Goal: Task Accomplishment & Management: Manage account settings

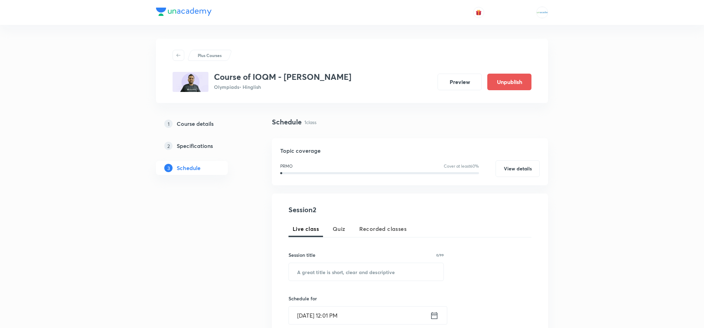
scroll to position [247, 0]
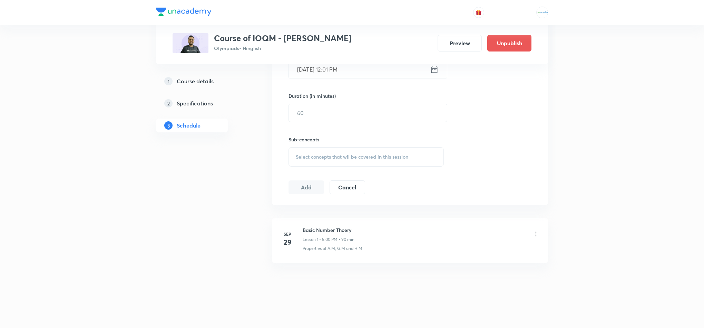
click at [181, 79] on h5 "Course details" at bounding box center [195, 81] width 37 height 8
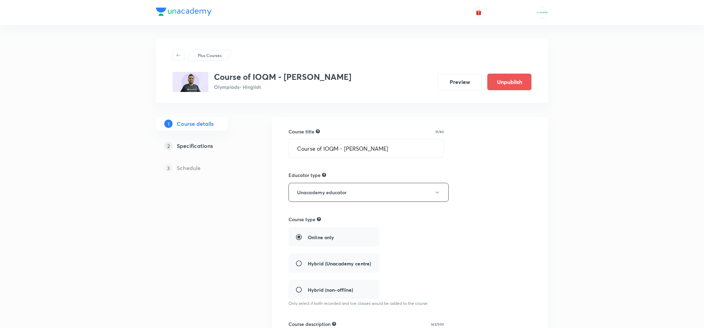
drag, startPoint x: 217, startPoint y: 79, endPoint x: 336, endPoint y: 84, distance: 119.2
click at [336, 84] on div "Course of IOQM - Ajay Singh Sir Olympiads • Hinglish" at bounding box center [282, 82] width 137 height 20
copy h3 "Course of IOQM - Ajay Singh Sir"
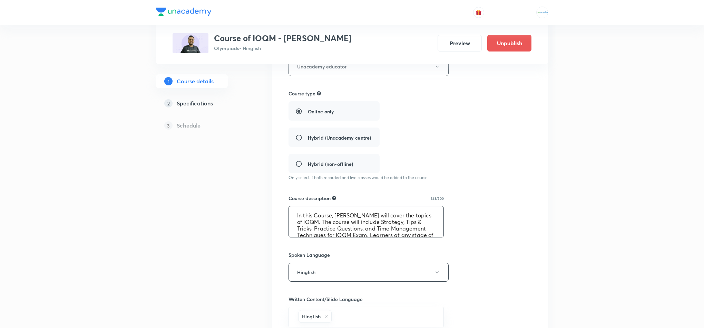
scroll to position [26, 0]
drag, startPoint x: 292, startPoint y: 212, endPoint x: 596, endPoint y: 268, distance: 308.5
click at [596, 268] on div "Plus Courses Course of IOQM - Ajay Singh Sir Olympiads • Hinglish Preview Unpub…" at bounding box center [352, 176] width 704 height 605
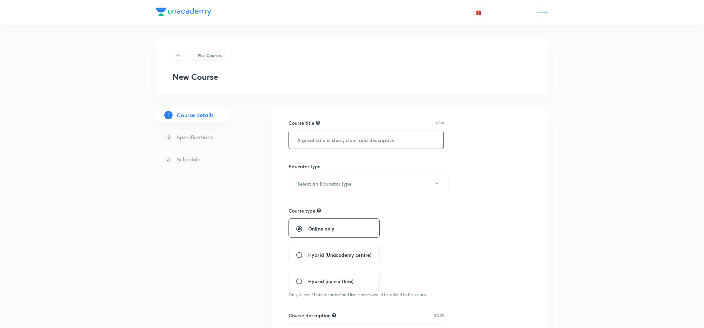
click at [312, 144] on input "text" at bounding box center [366, 140] width 155 height 18
paste input "Course of IOQM - Ajay Singh Sir"
type input "Course of IOQM - Ajay Singh Sir"
click at [411, 142] on input "Course of IOQM - Ajay Singh Sir" at bounding box center [366, 140] width 155 height 18
paste input "bhinay Kumar Rai"
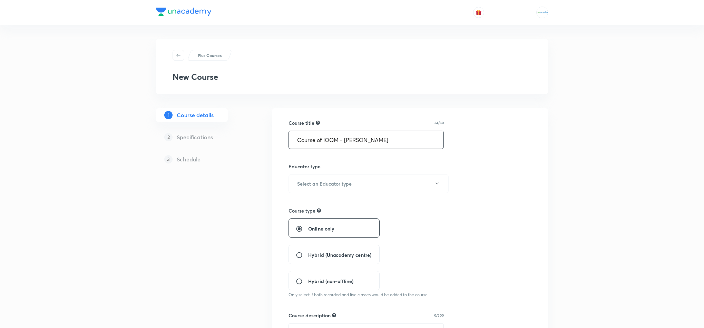
type input "Course of IOQM - Abhinay Kumar Rai"
click at [364, 185] on button "Select an Educator type" at bounding box center [369, 183] width 160 height 19
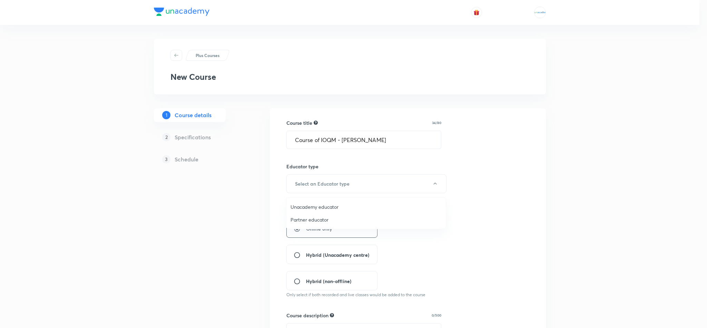
click at [335, 202] on li "Unacademy educator" at bounding box center [365, 206] width 159 height 13
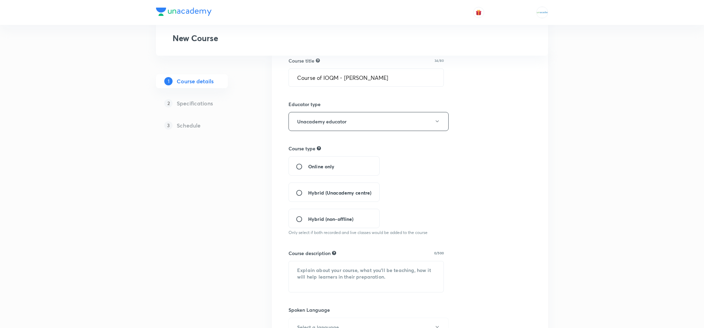
scroll to position [68, 0]
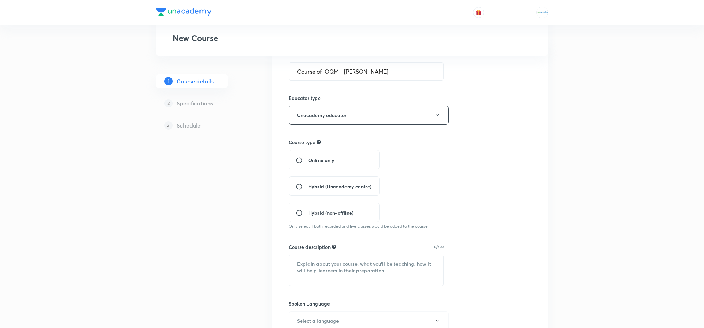
click at [318, 158] on span "Online only" at bounding box center [321, 159] width 26 height 7
click at [308, 158] on input "Online only" at bounding box center [302, 160] width 12 height 7
radio input "true"
paste textarea "In this Course, Ajay Singh Sir will cover the topics of IOQM. The course will i…"
click at [337, 265] on textarea at bounding box center [366, 270] width 155 height 31
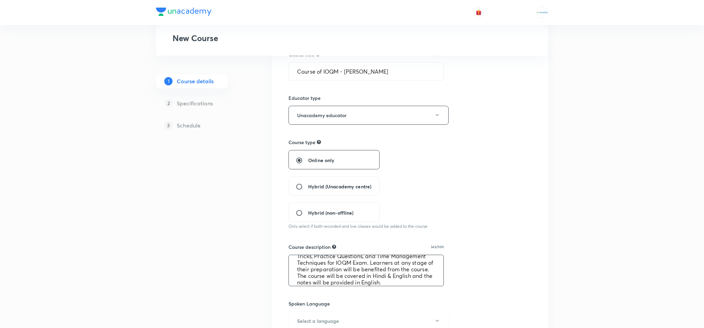
scroll to position [0, 0]
click at [356, 262] on textarea "In this Course, Ajay Singh Sir will cover the topics of IOQM. The course will i…" at bounding box center [366, 270] width 155 height 31
drag, startPoint x: 399, startPoint y: 74, endPoint x: 345, endPoint y: 68, distance: 54.1
click at [345, 68] on input "Course of IOQM - Abhinay Kumar Rai" at bounding box center [366, 71] width 155 height 18
click at [370, 267] on textarea "In this Course, Ajay Singh Sir will cover the topics of IOQM. The course will i…" at bounding box center [366, 270] width 155 height 31
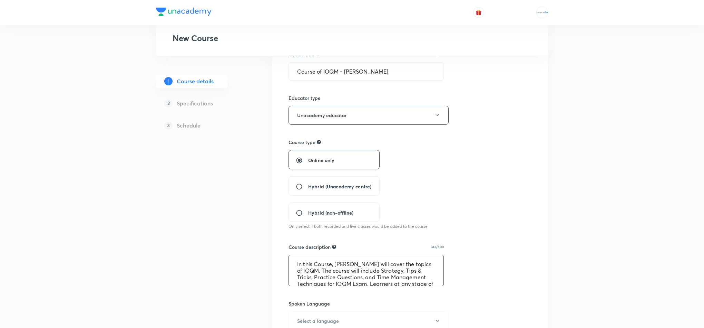
paste textarea "bhinay Kumar Rai"
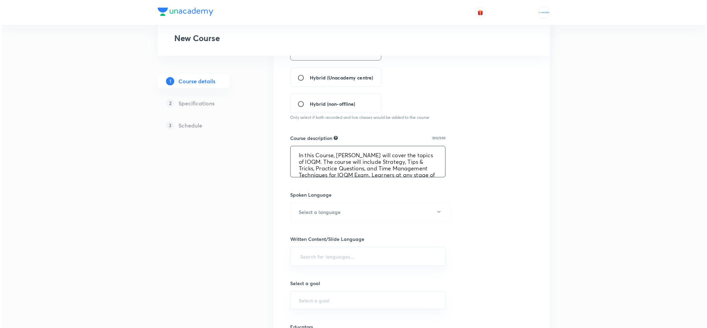
scroll to position [179, 0]
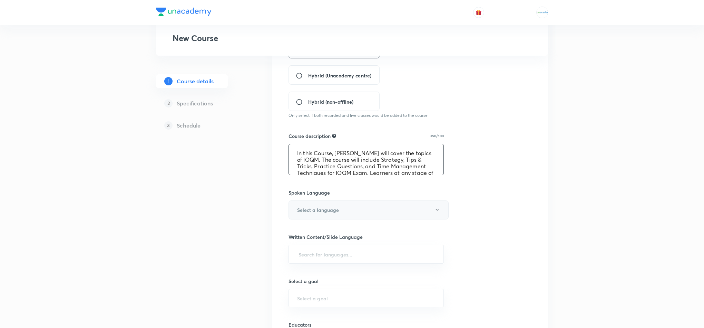
type textarea "In this Course, Abhinay Kumar Rai Sir will cover the topics of IOQM. The course…"
click at [359, 212] on button "Select a language" at bounding box center [369, 209] width 160 height 19
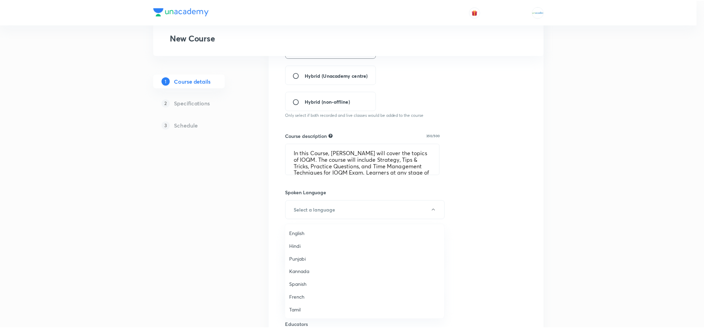
scroll to position [205, 0]
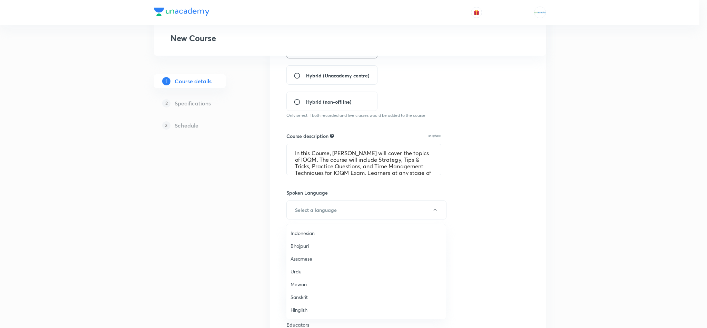
click at [308, 312] on span "Hinglish" at bounding box center [366, 309] width 151 height 7
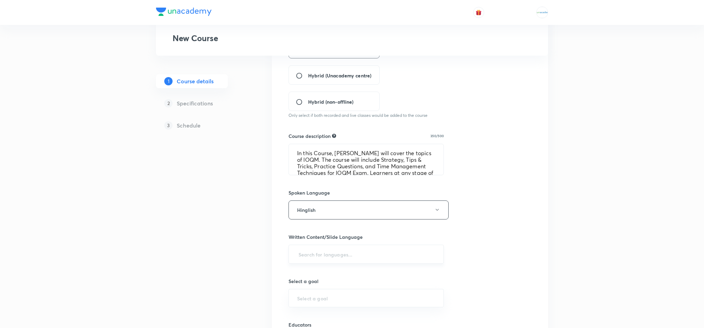
click at [335, 263] on div "​" at bounding box center [366, 253] width 155 height 19
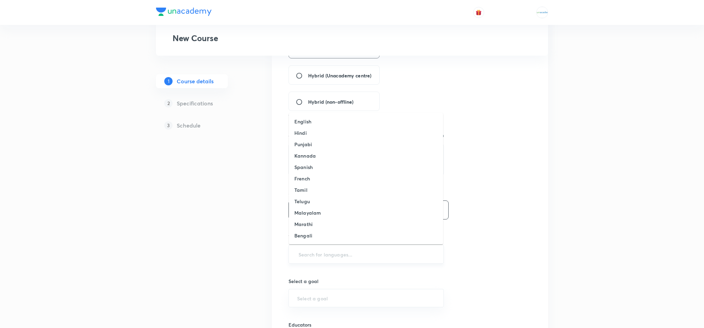
click at [331, 251] on input "text" at bounding box center [366, 253] width 138 height 13
click at [312, 121] on li "English" at bounding box center [366, 121] width 154 height 11
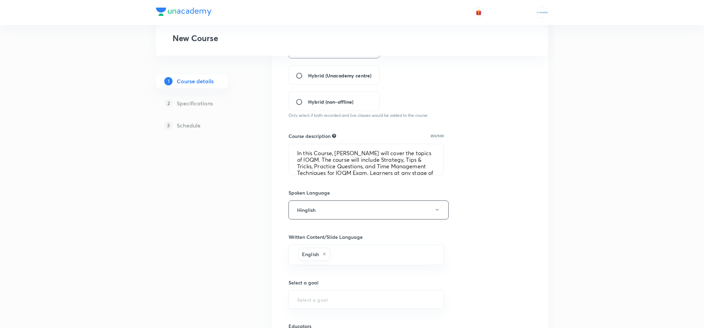
scroll to position [270, 0]
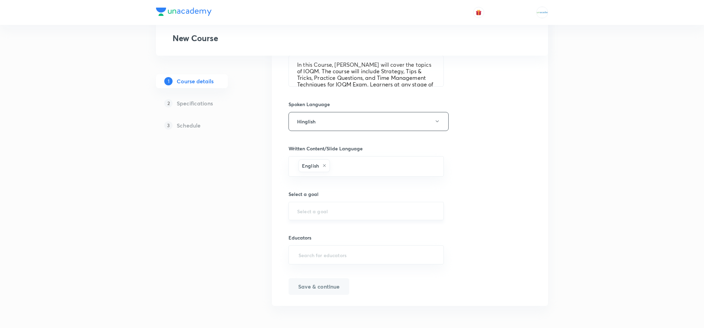
click at [322, 214] on div "​" at bounding box center [366, 211] width 155 height 18
type input "S"
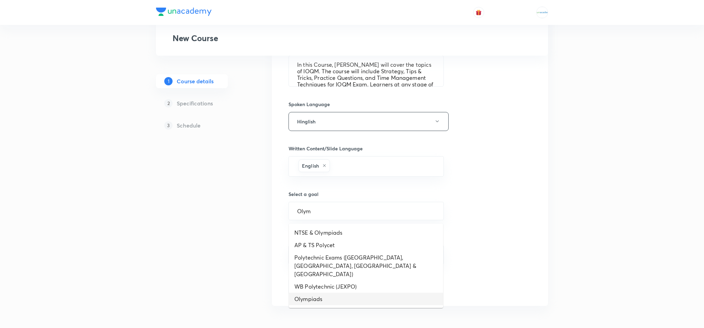
click at [325, 292] on li "Olympiads" at bounding box center [366, 298] width 154 height 12
type input "Olympiads"
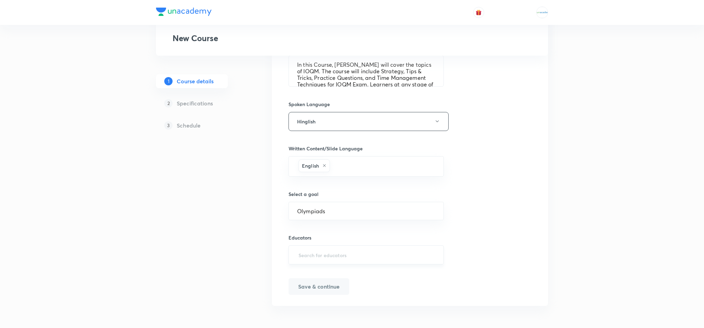
click at [363, 261] on div "​" at bounding box center [366, 254] width 155 height 19
paste input "@unacademy-user-c3f8v4n5atw5"
type input "unacademy-user-c3f8v4n5atw5"
click at [329, 281] on button "Save & continue" at bounding box center [319, 285] width 61 height 17
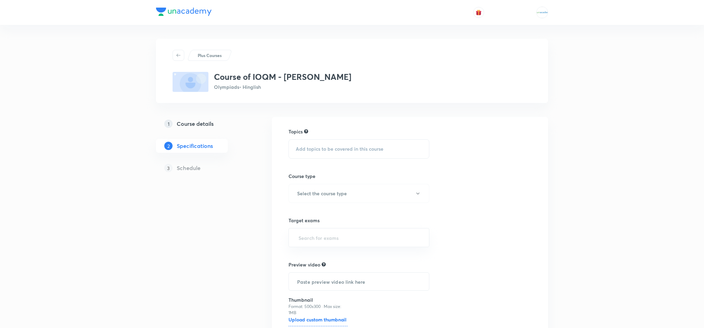
click at [342, 149] on span "Add topics to be covered in this course" at bounding box center [340, 149] width 88 height 6
click at [320, 199] on div "PRMO" at bounding box center [359, 203] width 140 height 16
checkbox input "true"
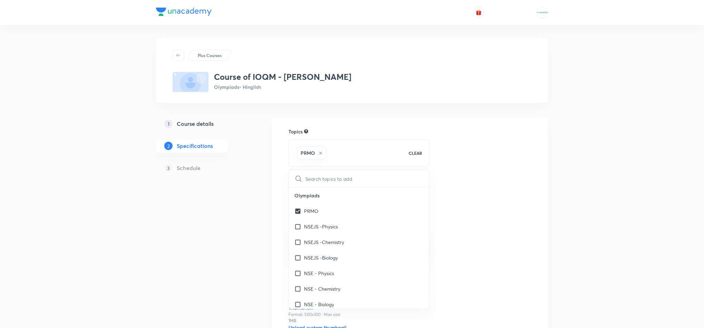
click at [472, 173] on div "Topics PRMO CLEAR ​ Olympiads PRMO NSEJS -Physics NSEJS -Chemistry NSEJS -Biolo…" at bounding box center [410, 246] width 243 height 236
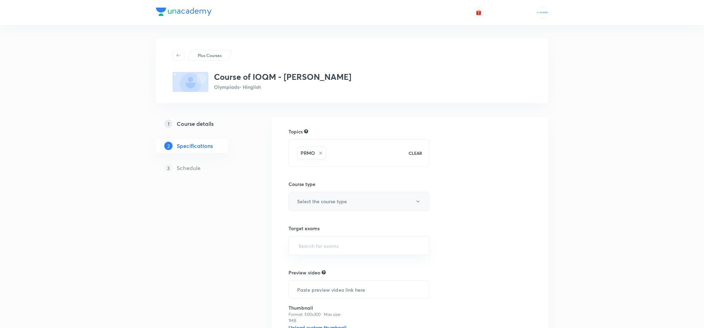
click at [354, 203] on button "Select the course type" at bounding box center [359, 201] width 141 height 19
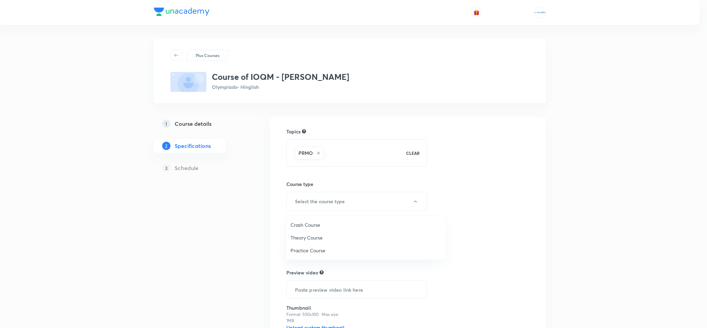
click at [301, 233] on li "Theory Course" at bounding box center [365, 237] width 159 height 13
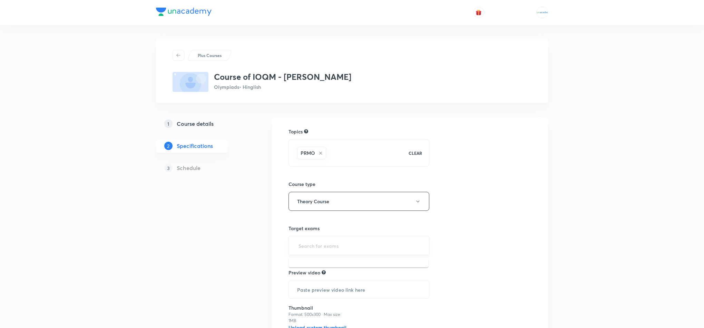
click at [338, 249] on input "text" at bounding box center [359, 245] width 124 height 13
type input "ioq"
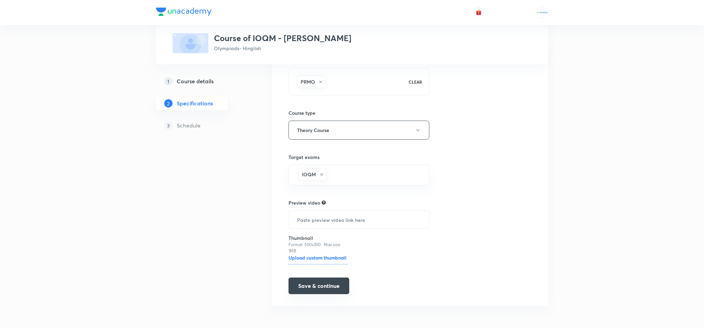
click at [314, 280] on button "Save & continue" at bounding box center [319, 285] width 61 height 17
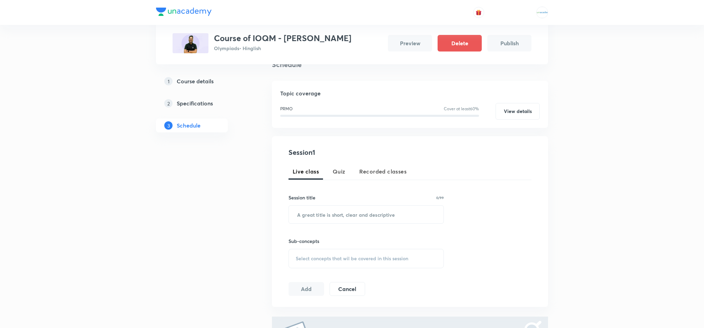
scroll to position [66, 0]
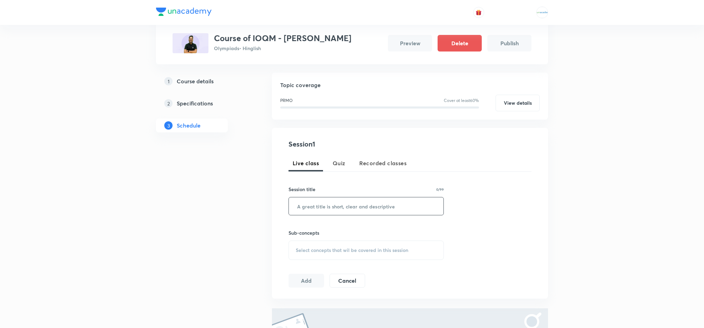
paste input "Basic Number Thoery"
click at [338, 209] on input "Basic Number Thoery" at bounding box center [366, 206] width 155 height 18
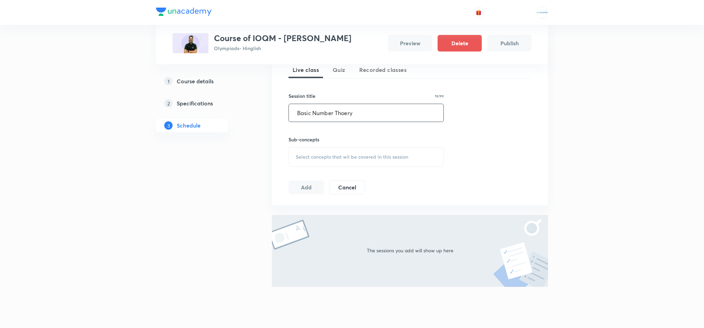
scroll to position [174, 0]
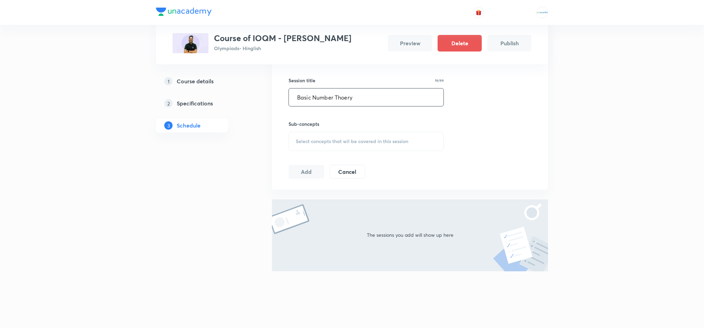
type input "Basic Number Thoery"
click at [347, 143] on span "Select concepts that wil be covered in this session" at bounding box center [352, 141] width 113 height 6
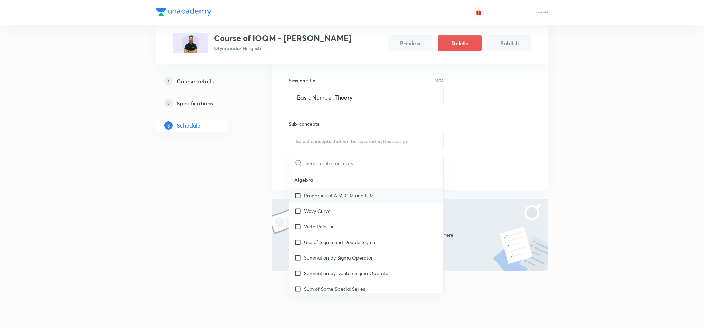
click at [323, 201] on div "Properties of A.M, G.M and H.M" at bounding box center [366, 195] width 155 height 16
checkbox input "true"
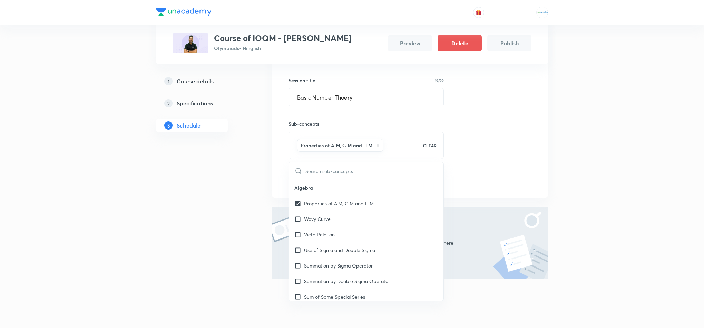
click at [231, 168] on div "1 Course details 2 Specifications 3 Schedule" at bounding box center [203, 132] width 94 height 381
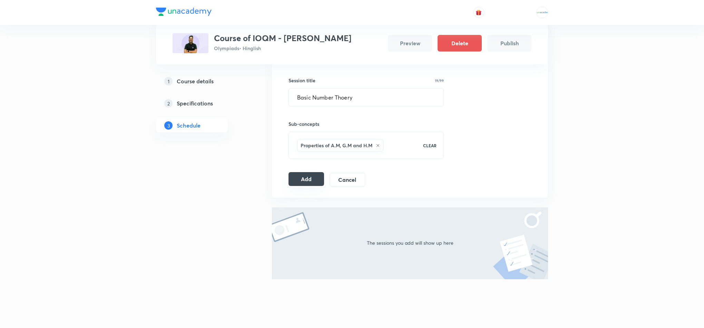
drag, startPoint x: 298, startPoint y: 172, endPoint x: 301, endPoint y: 179, distance: 8.0
click at [301, 179] on div "Session 1 Live class Quiz Recorded classes Session title 19/99 Basic Number Tho…" at bounding box center [410, 108] width 243 height 156
click at [301, 179] on button "Add" at bounding box center [307, 179] width 36 height 14
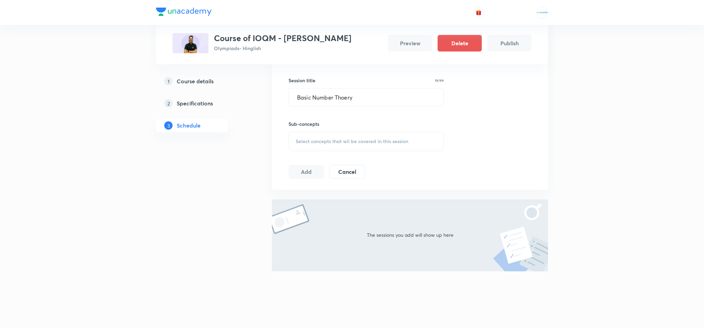
scroll to position [16, 0]
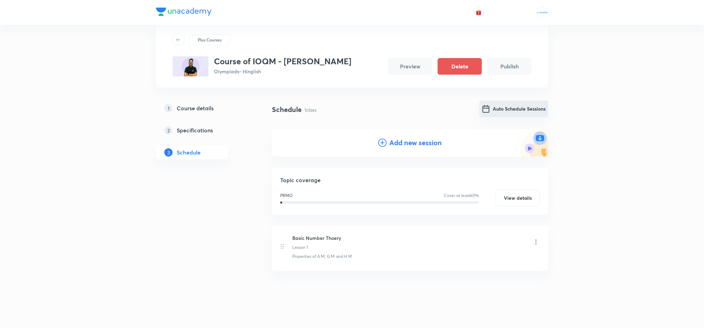
drag, startPoint x: 512, startPoint y: 99, endPoint x: 508, endPoint y: 109, distance: 10.5
click at [508, 109] on div "Plus Courses Course of IOQM - Abhinay Kumar Rai Olympiads • Hinglish Preview De…" at bounding box center [352, 173] width 392 height 300
click at [508, 109] on button "Auto Schedule Sessions" at bounding box center [513, 108] width 69 height 17
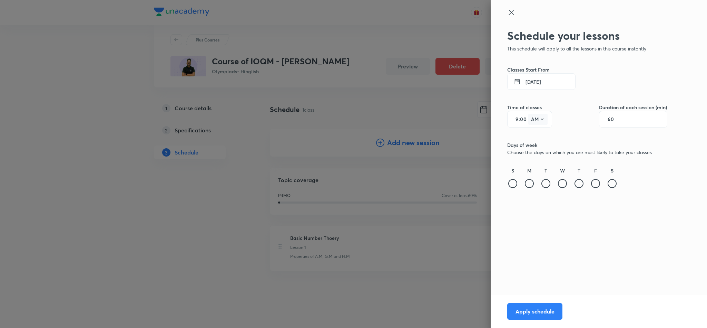
click at [539, 122] on button "AM" at bounding box center [537, 119] width 19 height 11
click at [537, 136] on div "PM" at bounding box center [538, 136] width 25 height 17
click at [512, 119] on input "9" at bounding box center [514, 119] width 8 height 6
type input "5"
click at [618, 123] on div "60" at bounding box center [633, 119] width 68 height 17
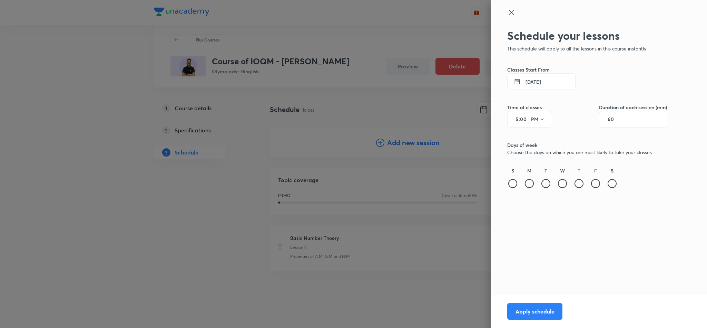
click at [615, 120] on input "60" at bounding box center [614, 119] width 13 height 6
type input "90"
click at [563, 180] on div at bounding box center [562, 183] width 9 height 9
click at [540, 312] on button "Apply schedule" at bounding box center [534, 310] width 55 height 17
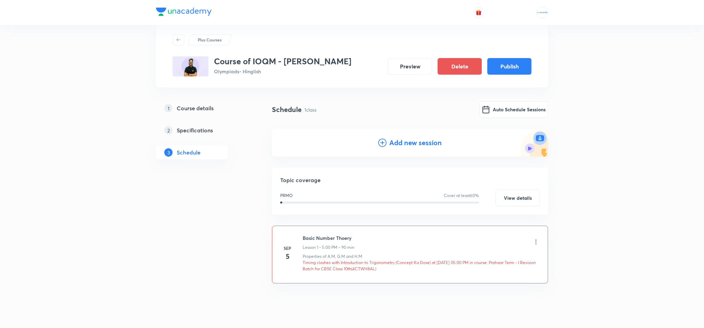
click at [538, 242] on icon at bounding box center [536, 241] width 7 height 7
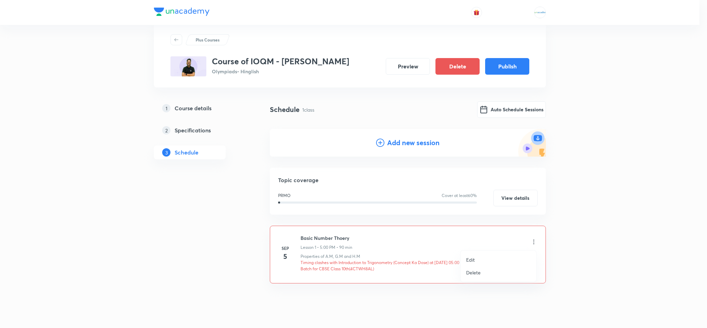
click at [481, 260] on li "Edit" at bounding box center [499, 259] width 76 height 13
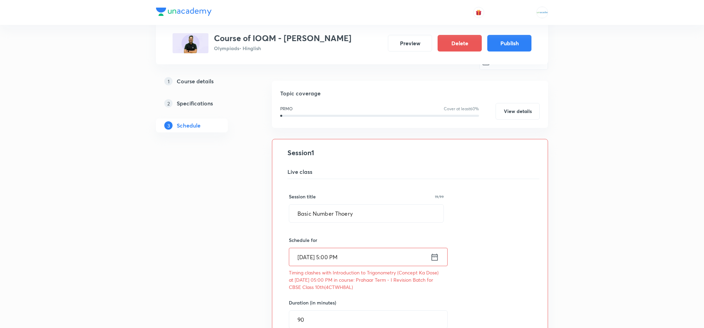
scroll to position [70, 0]
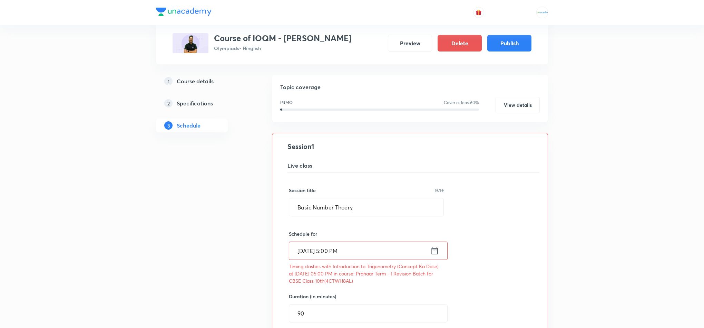
click at [433, 255] on icon at bounding box center [434, 251] width 9 height 10
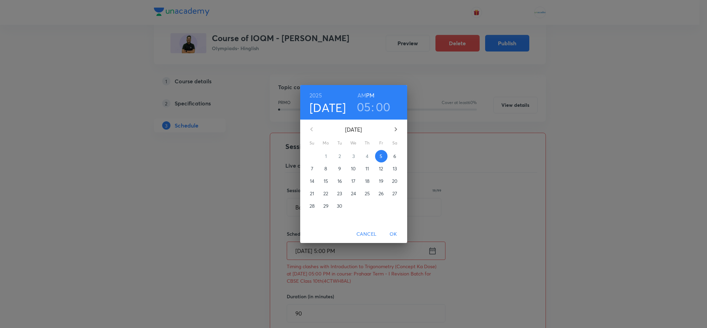
click at [327, 207] on p "29" at bounding box center [325, 205] width 5 height 7
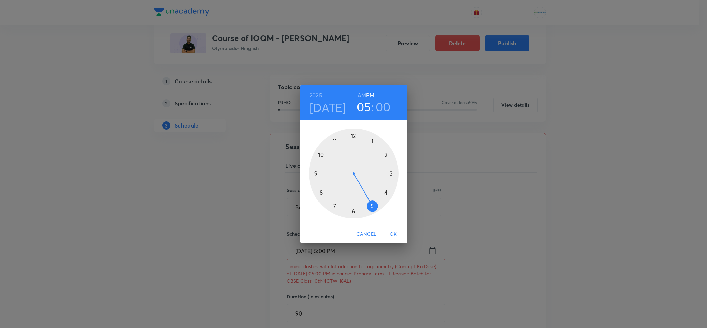
click at [393, 234] on span "OK" at bounding box center [393, 234] width 17 height 9
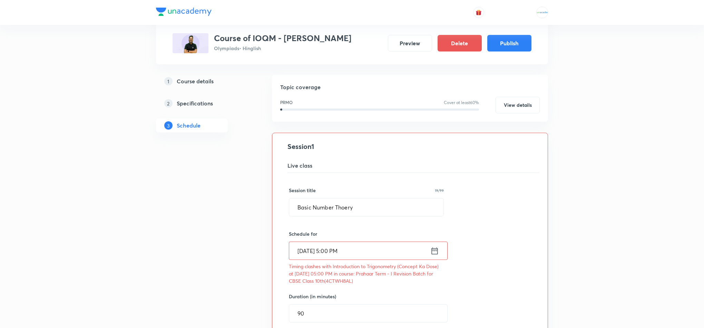
scroll to position [220, 0]
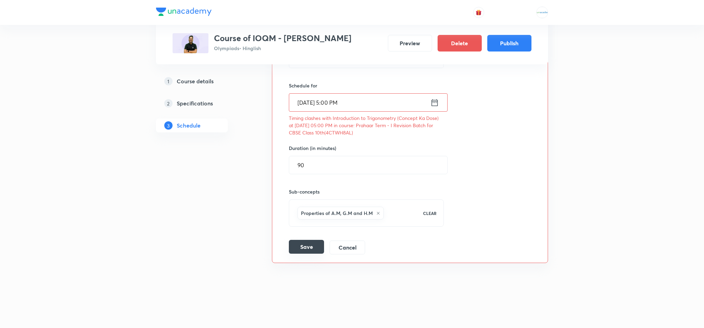
click at [313, 244] on button "Save" at bounding box center [306, 247] width 35 height 14
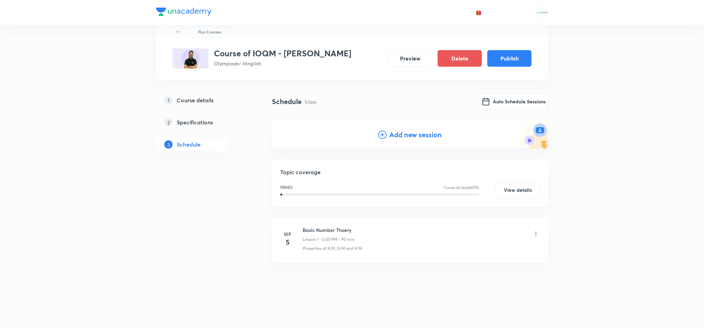
scroll to position [24, 0]
click at [507, 58] on button "Publish" at bounding box center [509, 57] width 44 height 17
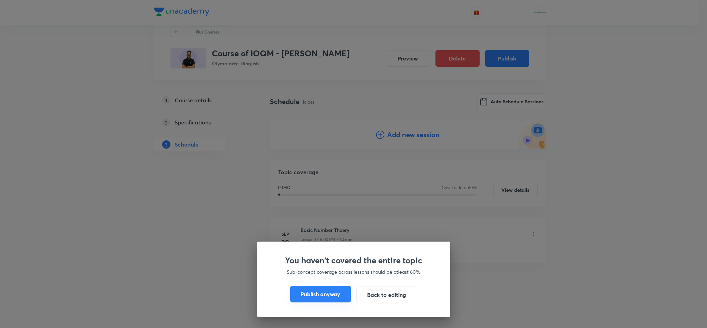
click at [314, 298] on button "Publish anyway" at bounding box center [320, 293] width 61 height 17
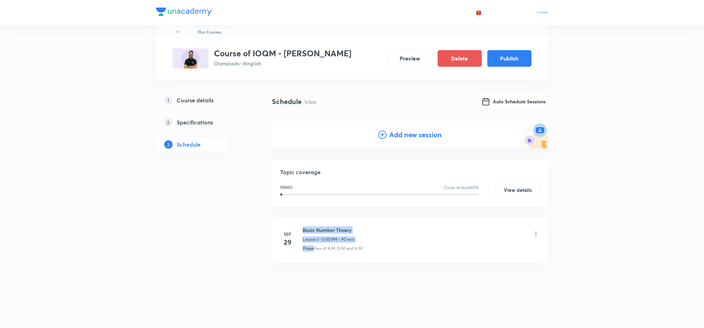
drag, startPoint x: 314, startPoint y: 298, endPoint x: 299, endPoint y: 208, distance: 91.0
click at [299, 208] on div "Schedule 1 class Auto Schedule Sessions Add new session Topic coverage PRMO Cov…" at bounding box center [410, 204] width 276 height 222
click at [206, 224] on div "1 Course details 2 Specifications 3 Schedule" at bounding box center [203, 204] width 94 height 222
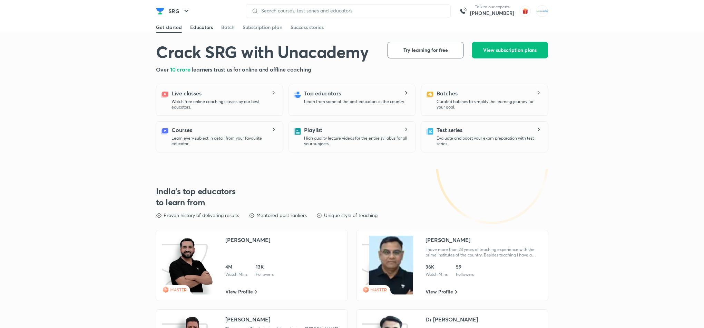
click at [199, 31] on link "Educators" at bounding box center [201, 27] width 23 height 11
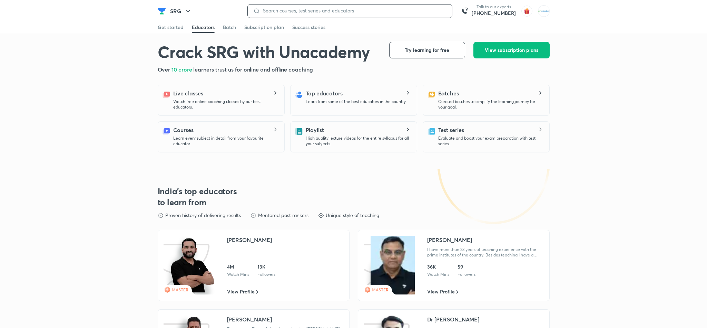
click at [295, 8] on input at bounding box center [353, 11] width 186 height 6
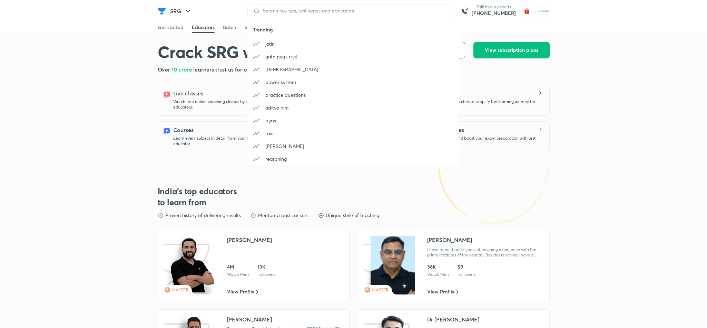
drag, startPoint x: 312, startPoint y: 6, endPoint x: 302, endPoint y: 13, distance: 11.7
click at [302, 13] on div at bounding box center [349, 11] width 205 height 14
click at [302, 13] on input at bounding box center [353, 11] width 186 height 6
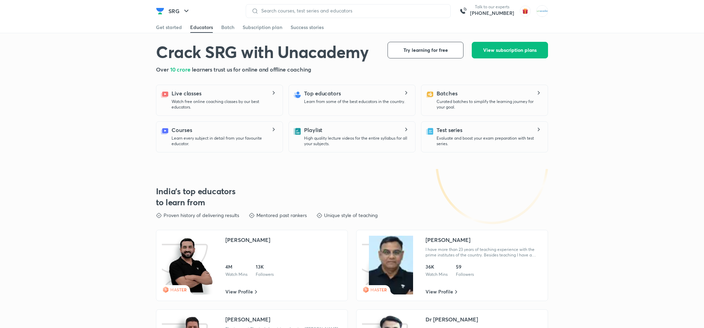
click at [200, 27] on div "Educators" at bounding box center [201, 27] width 23 height 7
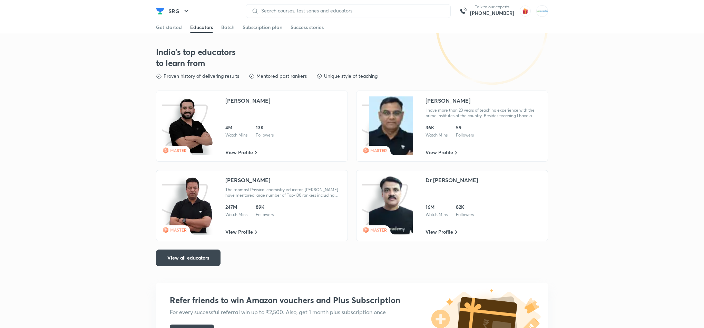
scroll to position [140, 0]
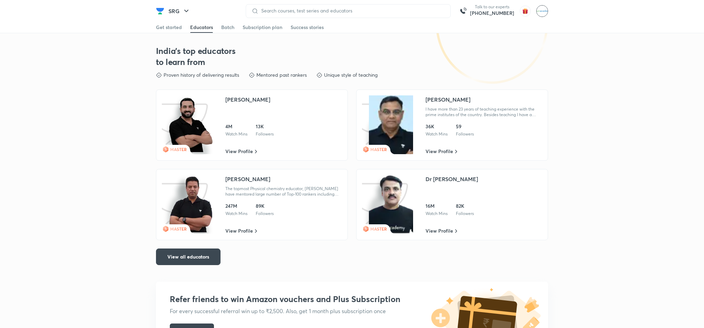
click at [542, 8] on img at bounding box center [542, 11] width 12 height 12
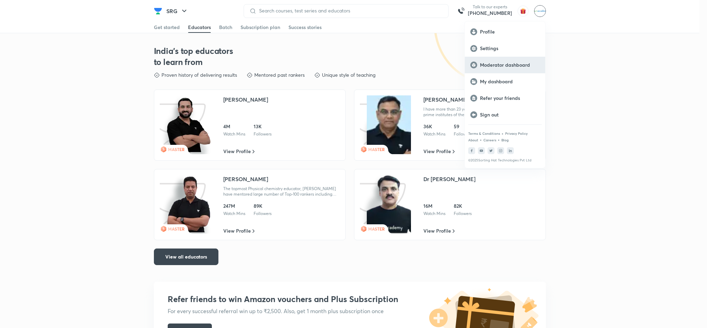
click at [516, 70] on div "Moderator dashboard" at bounding box center [505, 65] width 80 height 17
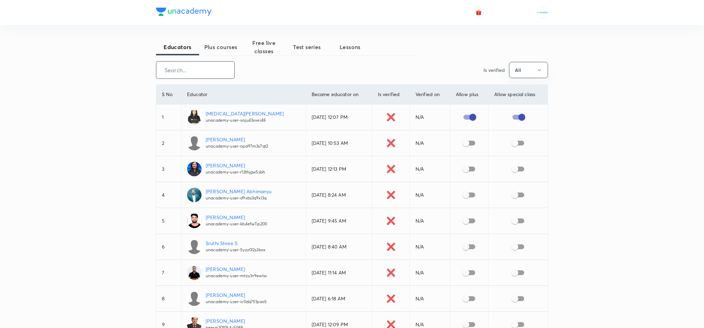
click at [211, 73] on input "text" at bounding box center [195, 70] width 78 height 18
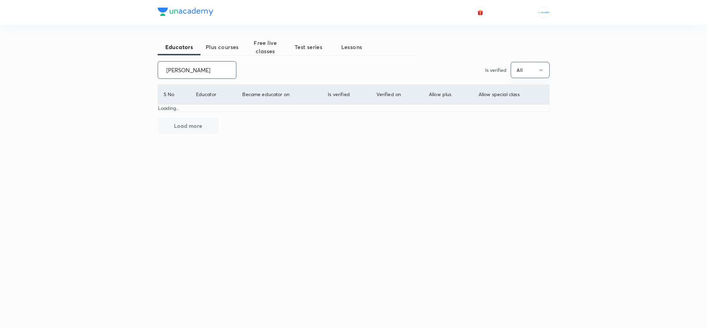
click at [211, 73] on input "abhinav rai" at bounding box center [197, 70] width 78 height 18
type input "a"
paste input "y Rai Sir"
type input "Abhinay Rai"
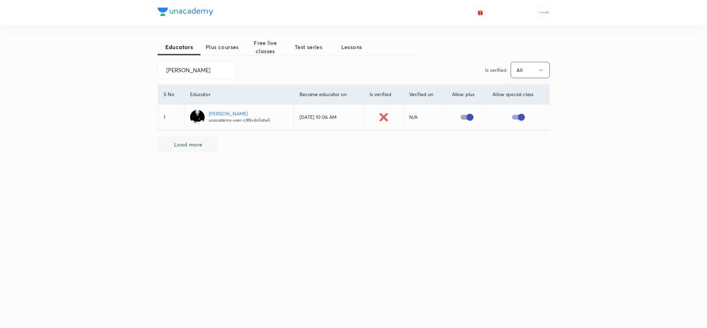
click at [232, 116] on p "Abhinay Kumar Rai" at bounding box center [240, 113] width 62 height 7
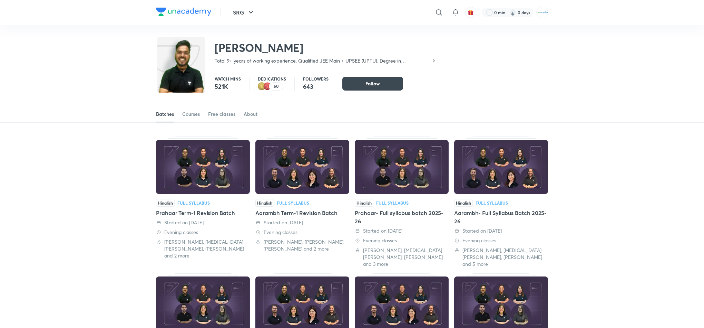
drag, startPoint x: 312, startPoint y: 52, endPoint x: 213, endPoint y: 43, distance: 99.4
click at [213, 43] on div "Abhinay Kumar Rai Total 9+ years of working experience. Qualified JEE Main + UP…" at bounding box center [296, 50] width 281 height 28
copy h2 "Abhinay Kumar Rai"
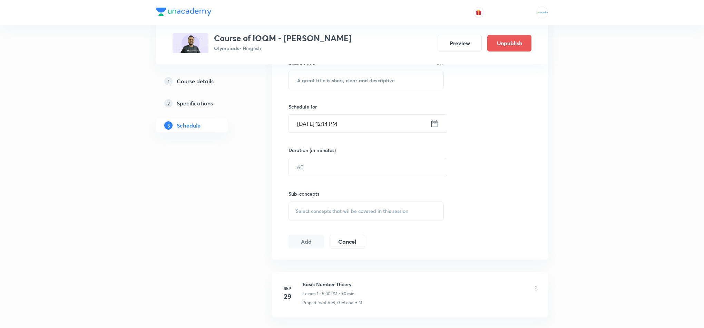
click at [359, 289] on div "Basic Number Thoery Lesson 1 • 5:00 PM • 90 min" at bounding box center [421, 288] width 237 height 16
drag, startPoint x: 351, startPoint y: 283, endPoint x: 302, endPoint y: 276, distance: 50.2
click at [302, 276] on li "[DATE] Basic Number Thoery Lesson 1 • 5:00 PM • 90 min Properties of A.M, G.M a…" at bounding box center [410, 294] width 276 height 45
copy h6 "Basic Number Thoery"
click at [536, 288] on icon at bounding box center [536, 287] width 7 height 7
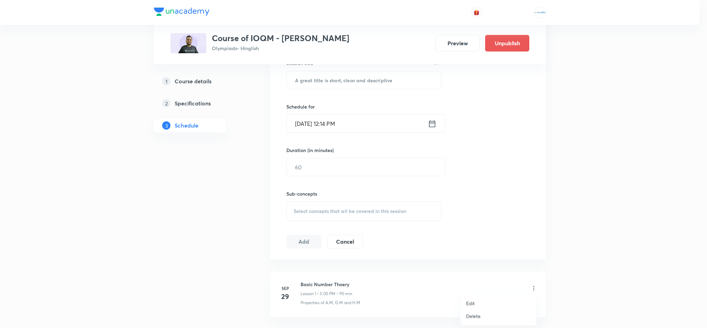
click at [476, 317] on p "Delete" at bounding box center [473, 315] width 14 height 7
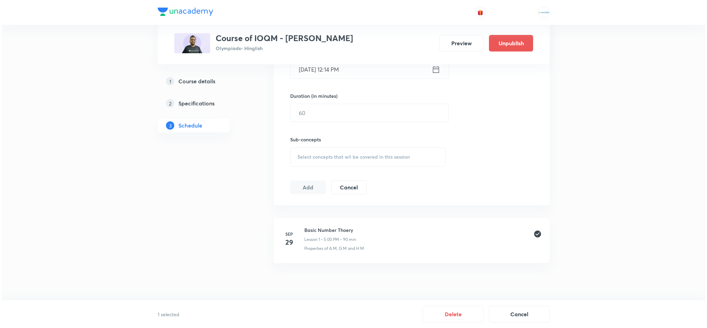
scroll to position [247, 0]
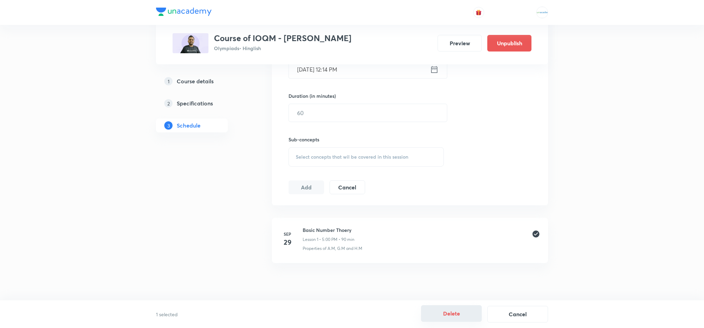
click at [458, 308] on button "Delete" at bounding box center [451, 313] width 61 height 17
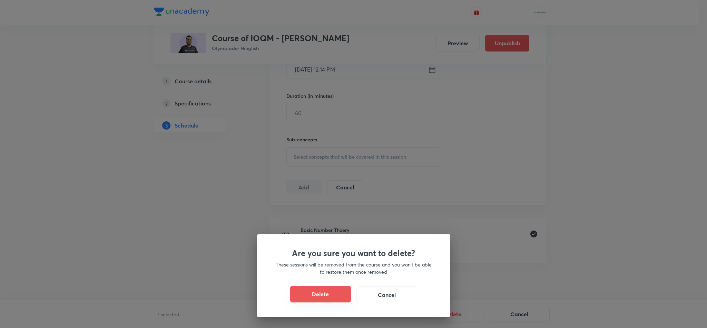
click at [310, 290] on button "Delete" at bounding box center [320, 293] width 61 height 17
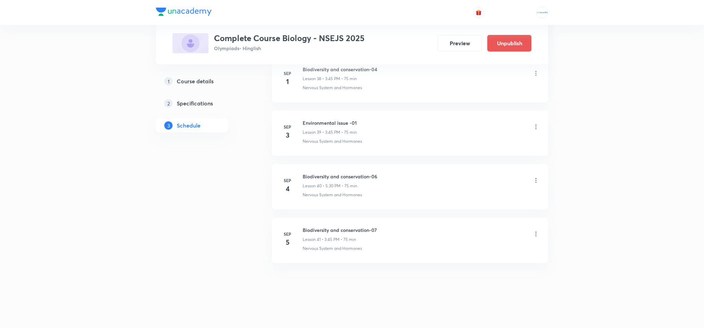
scroll to position [2400, 0]
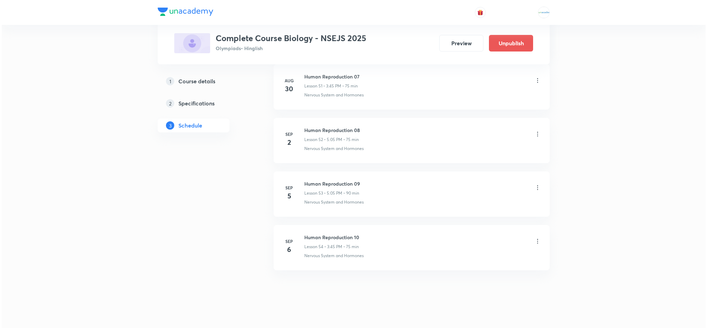
scroll to position [3145, 0]
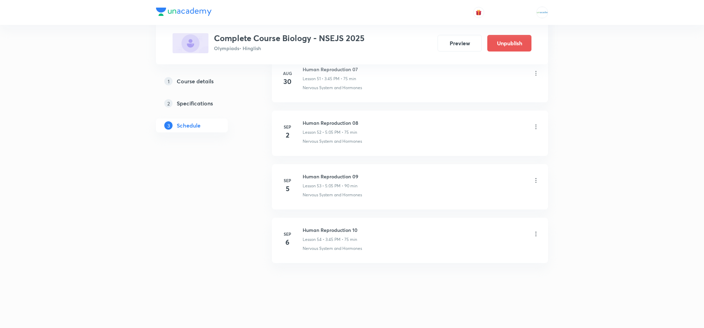
click at [534, 178] on icon at bounding box center [536, 180] width 7 height 7
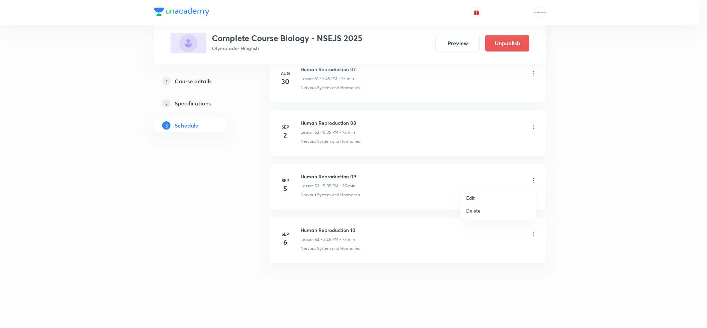
click at [477, 194] on li "Edit" at bounding box center [499, 197] width 76 height 13
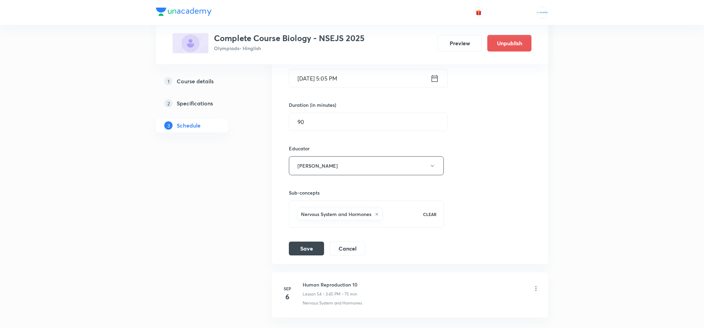
scroll to position [3014, 0]
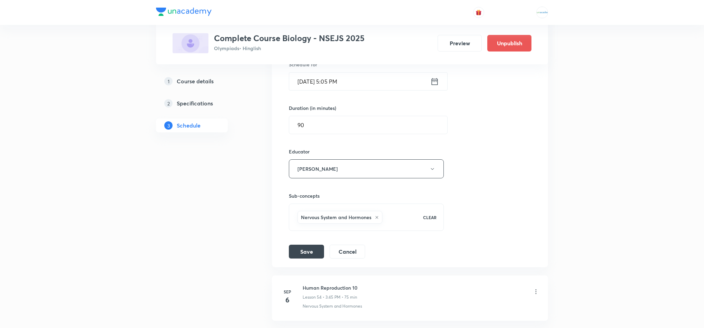
click at [435, 85] on icon at bounding box center [435, 81] width 6 height 7
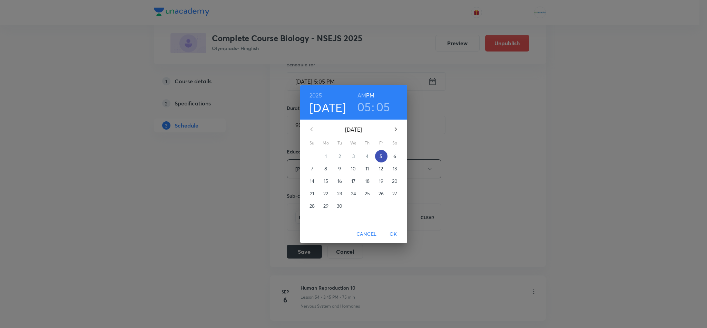
click at [381, 158] on p "5" at bounding box center [381, 156] width 3 height 7
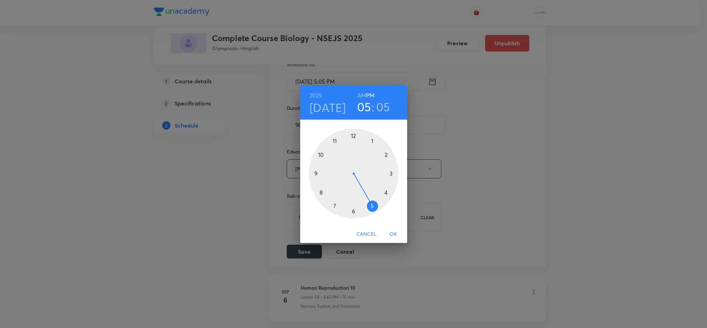
click at [372, 206] on div at bounding box center [354, 173] width 90 height 90
click at [353, 214] on div at bounding box center [354, 173] width 90 height 90
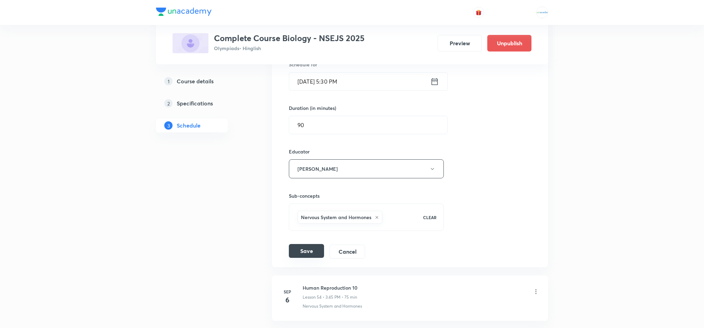
click at [304, 257] on button "Save" at bounding box center [306, 251] width 35 height 14
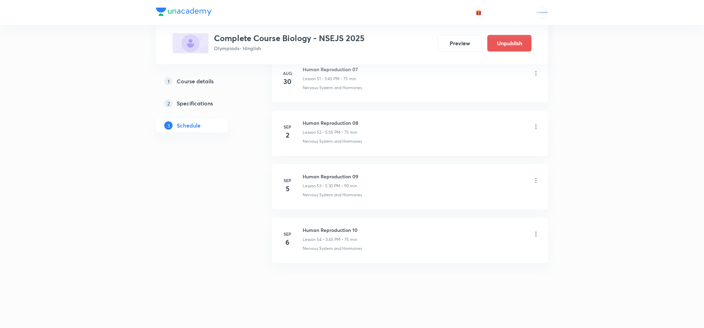
scroll to position [2871, 0]
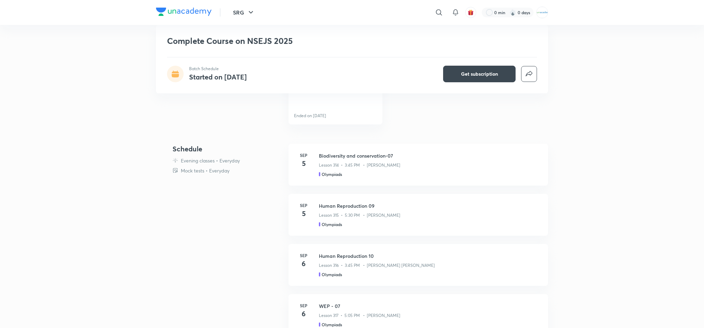
scroll to position [243, 0]
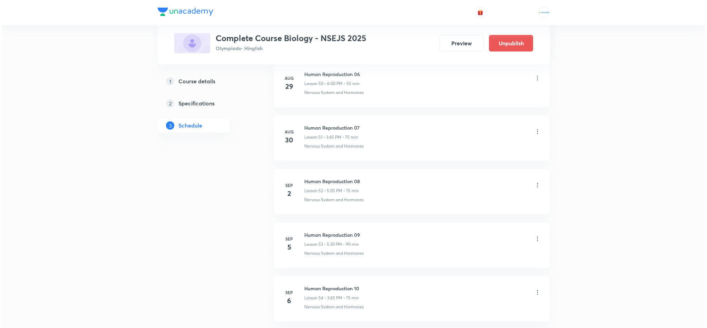
scroll to position [3145, 0]
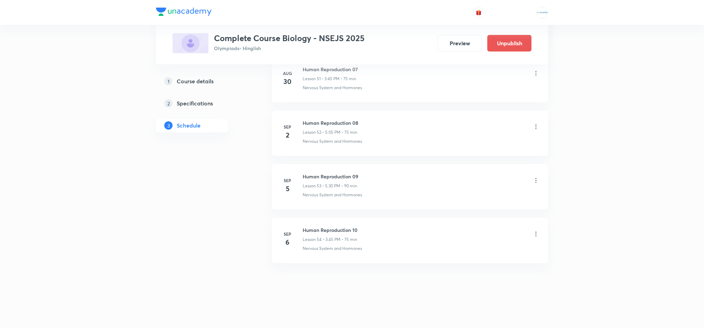
click at [536, 182] on icon at bounding box center [536, 180] width 7 height 7
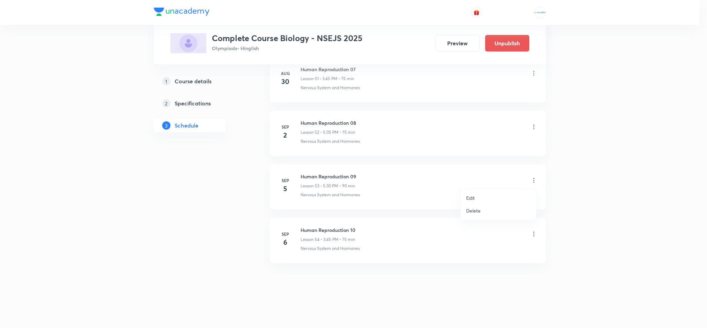
click at [473, 194] on p "Edit" at bounding box center [470, 197] width 9 height 7
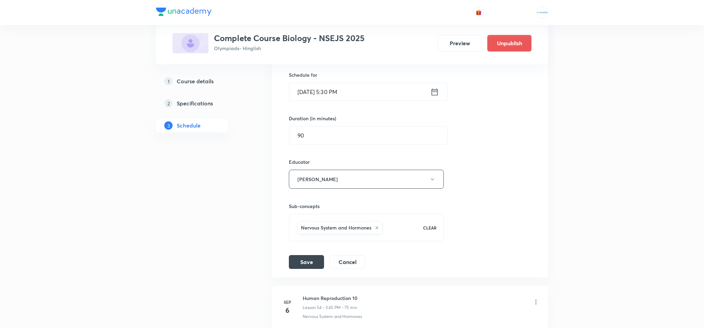
scroll to position [3004, 0]
click at [400, 189] on button "Neha Kansara" at bounding box center [366, 179] width 155 height 19
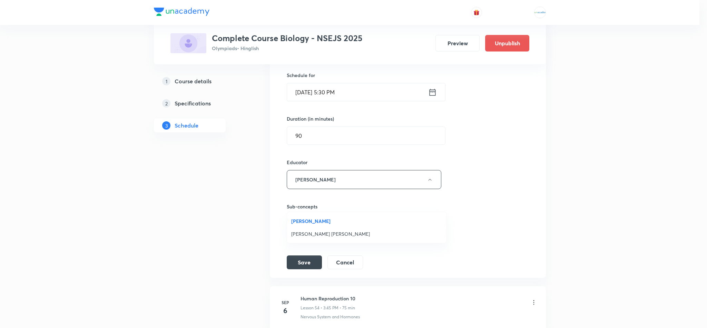
click at [337, 230] on span "[PERSON_NAME] [PERSON_NAME]" at bounding box center [366, 233] width 151 height 7
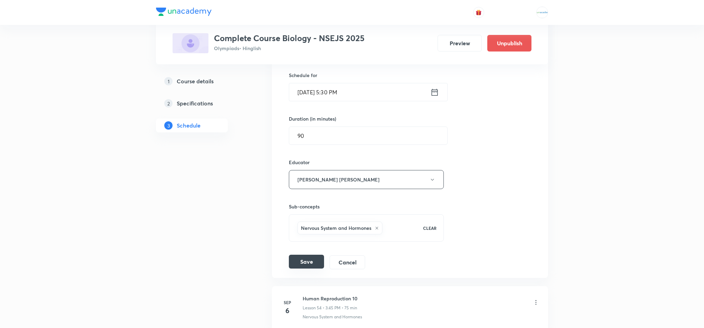
click at [309, 268] on button "Save" at bounding box center [306, 261] width 35 height 14
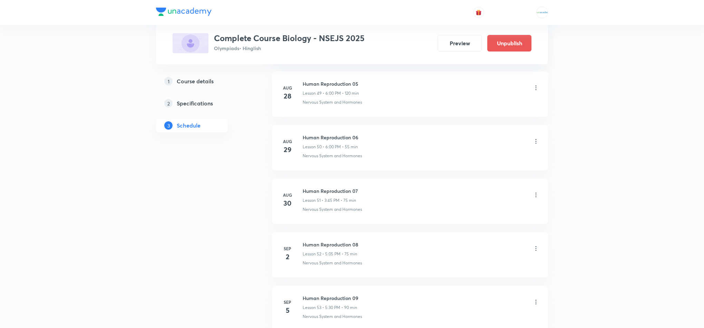
scroll to position [3145, 0]
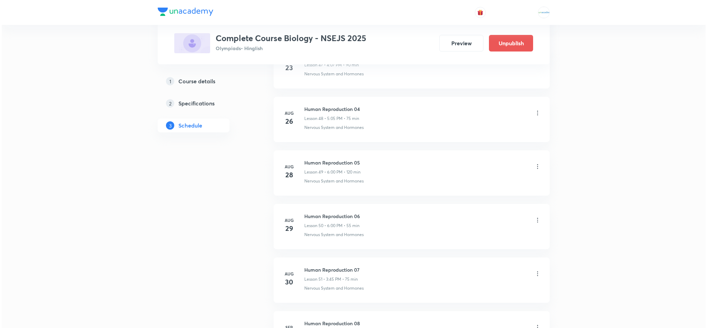
scroll to position [3145, 0]
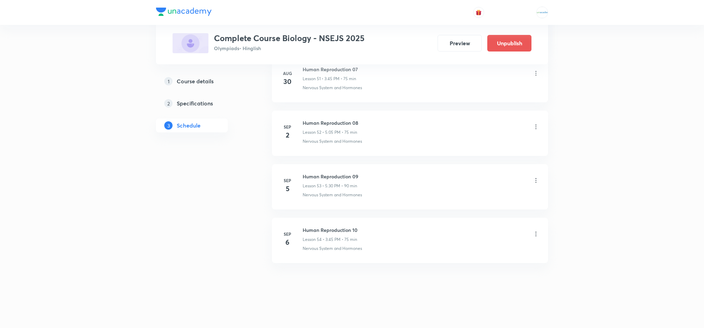
click at [537, 179] on icon at bounding box center [536, 180] width 7 height 7
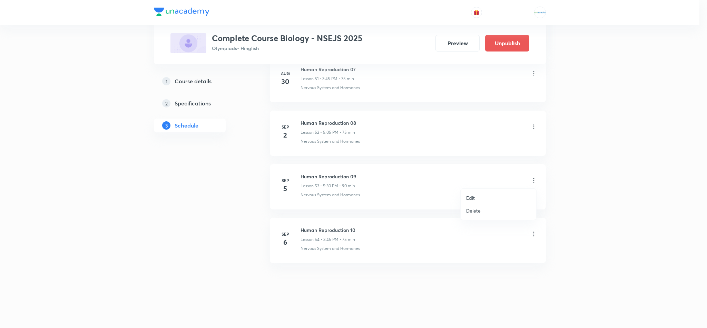
click at [481, 198] on li "Edit" at bounding box center [499, 197] width 76 height 13
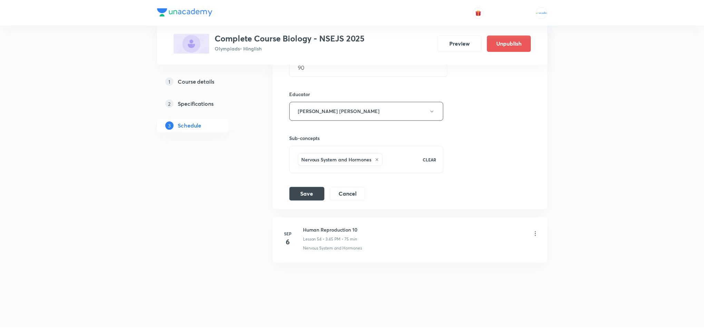
scroll to position [3092, 0]
click at [349, 193] on button "Cancel" at bounding box center [348, 193] width 36 height 14
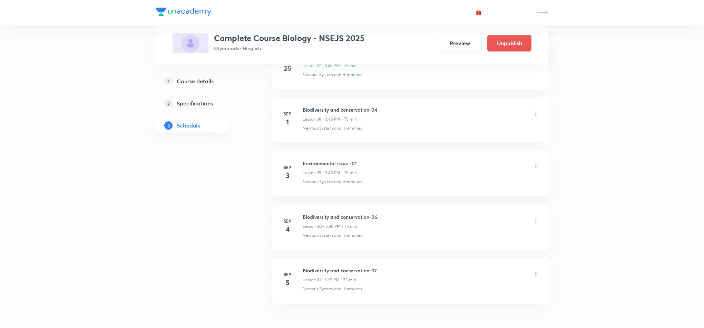
click at [534, 224] on icon at bounding box center [536, 220] width 7 height 7
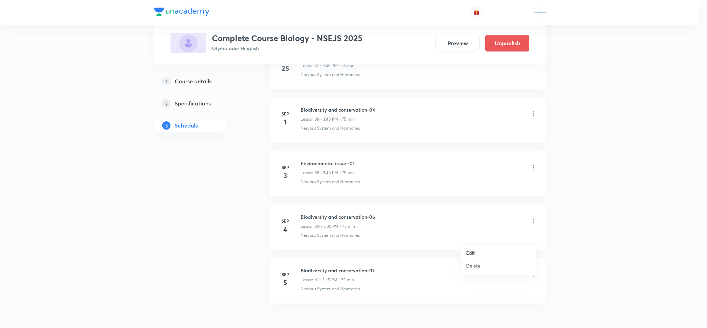
click at [576, 234] on div at bounding box center [353, 164] width 707 height 328
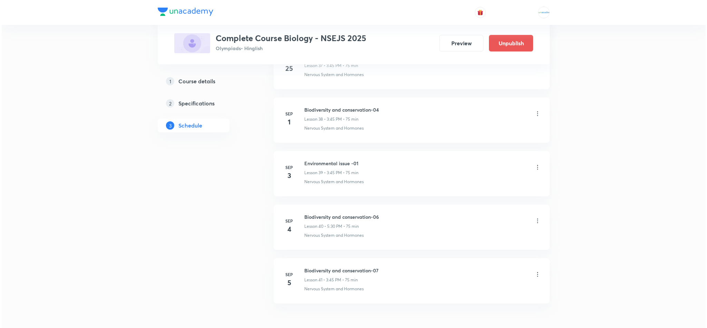
scroll to position [2400, 0]
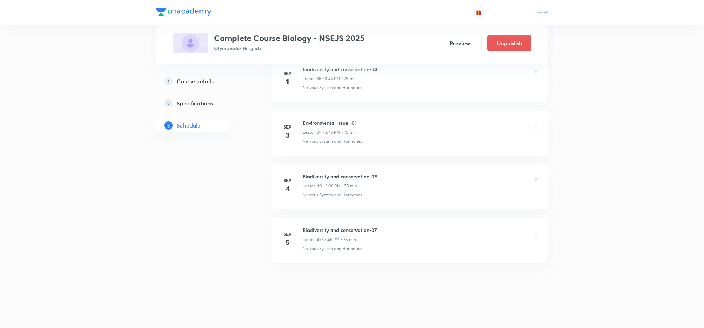
click at [535, 234] on icon at bounding box center [536, 233] width 7 height 7
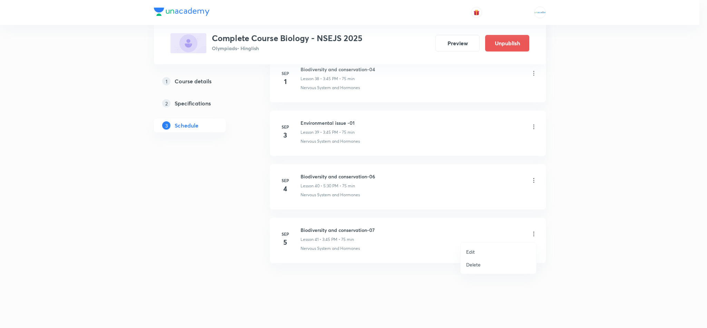
click at [482, 250] on li "Edit" at bounding box center [499, 251] width 76 height 13
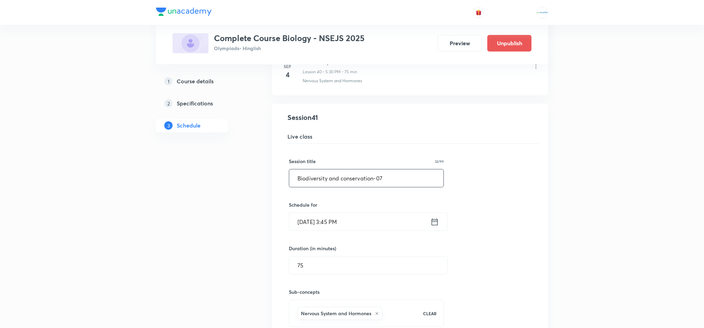
scroll to position [2232, 0]
click at [408, 187] on input "Biodiversity and conservation-07" at bounding box center [366, 179] width 154 height 18
paste input "Sexual reproduction in flowering plants"
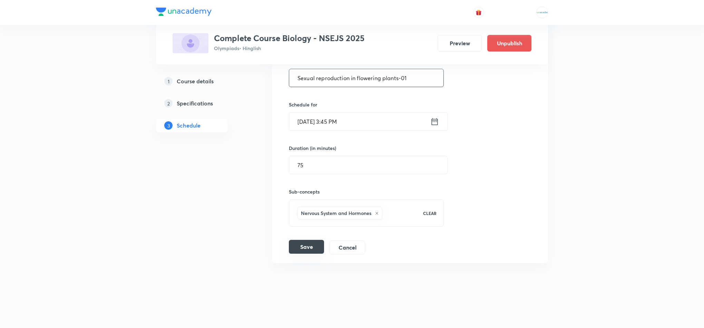
type input "Sexual reproduction in flowering plants-01"
click at [303, 242] on button "Save" at bounding box center [306, 247] width 35 height 14
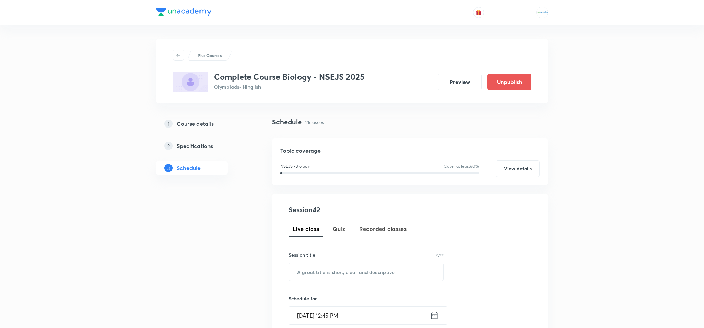
scroll to position [2348, 0]
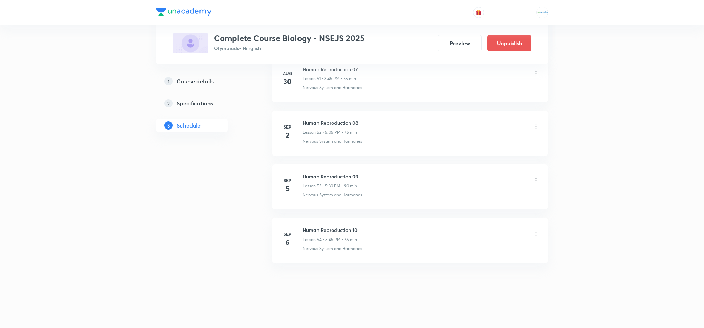
click at [536, 178] on icon at bounding box center [536, 180] width 1 height 4
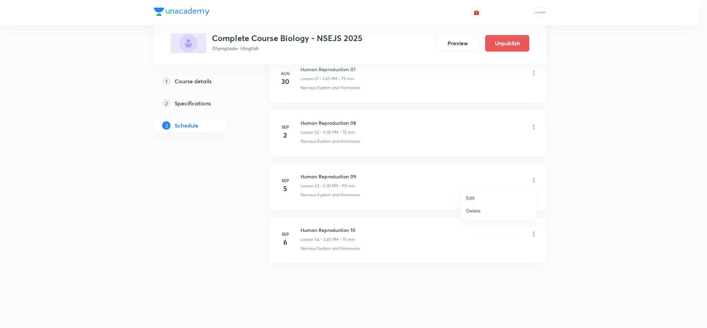
click at [476, 195] on li "Edit" at bounding box center [499, 197] width 76 height 13
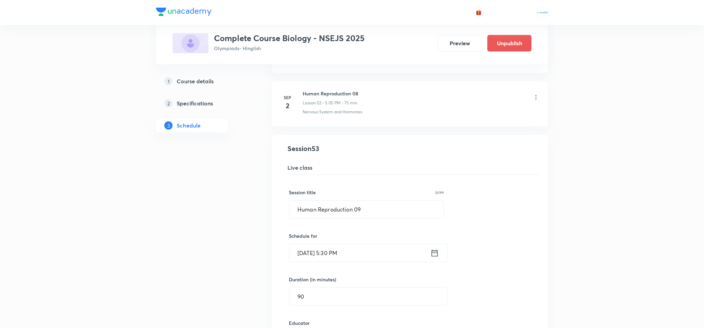
scroll to position [2847, 0]
click at [387, 214] on input "Human Reproduction 09" at bounding box center [366, 206] width 154 height 18
paste input "Reproductive Health 02"
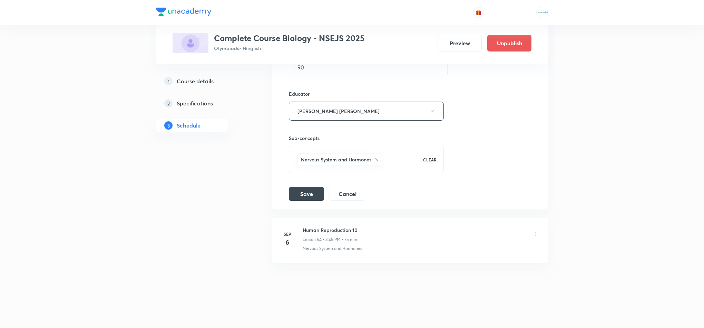
scroll to position [3092, 0]
type input "Reproductive Health 02"
click at [297, 194] on button "Save" at bounding box center [306, 193] width 35 height 14
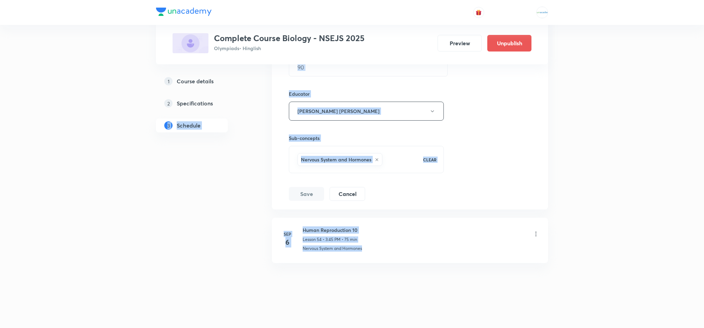
drag, startPoint x: 218, startPoint y: 113, endPoint x: 397, endPoint y: 242, distance: 220.4
click at [535, 188] on div "Human Reproduction 09 Lesson 53 Nervous System and Hormones Session 53 Live cla…" at bounding box center [410, 57] width 259 height 286
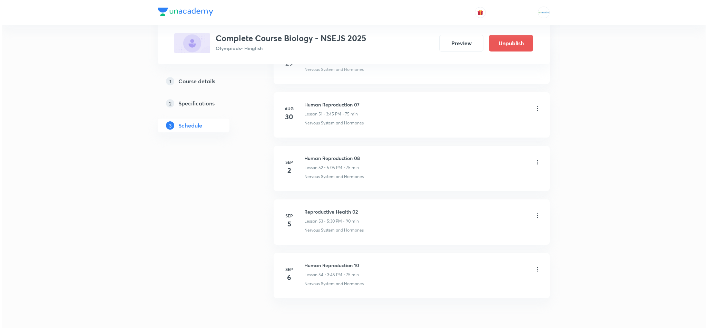
scroll to position [3145, 0]
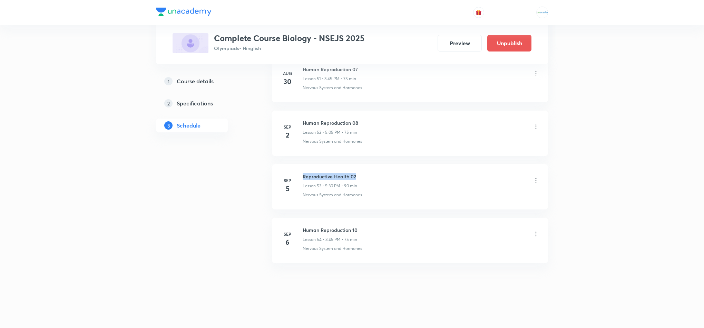
drag, startPoint x: 360, startPoint y: 176, endPoint x: 299, endPoint y: 170, distance: 61.4
click at [299, 170] on li "[DATE] Reproductive Health 02 Lesson 53 • 5:30 PM • 90 min Nervous System and H…" at bounding box center [410, 186] width 276 height 45
copy h6 "Reproductive Health 02"
click at [533, 233] on icon at bounding box center [536, 233] width 7 height 7
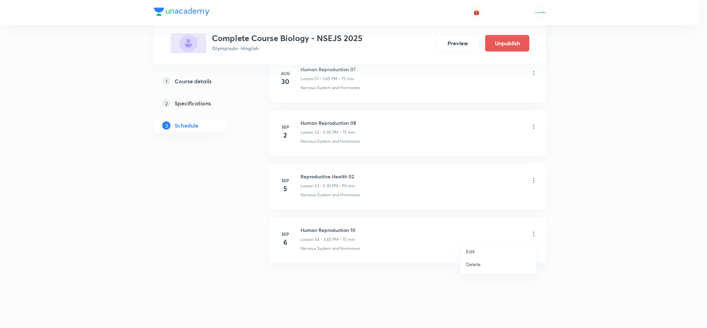
click at [472, 250] on p "Edit" at bounding box center [470, 250] width 9 height 7
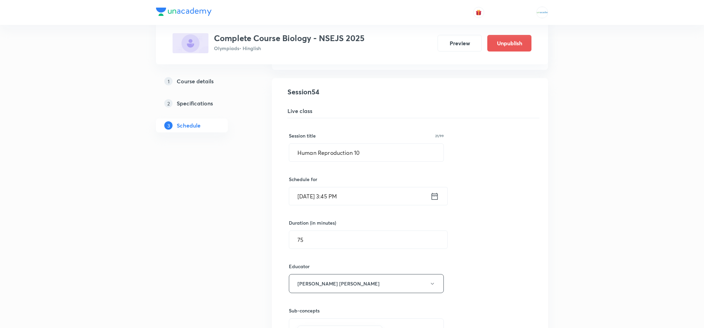
scroll to position [2953, 0]
click at [376, 162] on input "Human Reproduction 10" at bounding box center [366, 153] width 154 height 18
paste input "Reproductive Health 02"
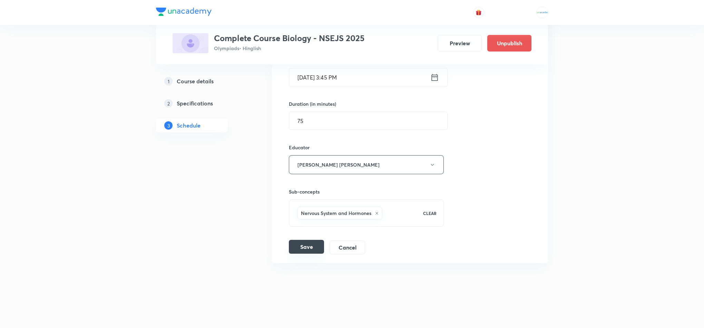
type input "Reproductive Health 03"
click at [303, 247] on button "Save" at bounding box center [306, 247] width 35 height 14
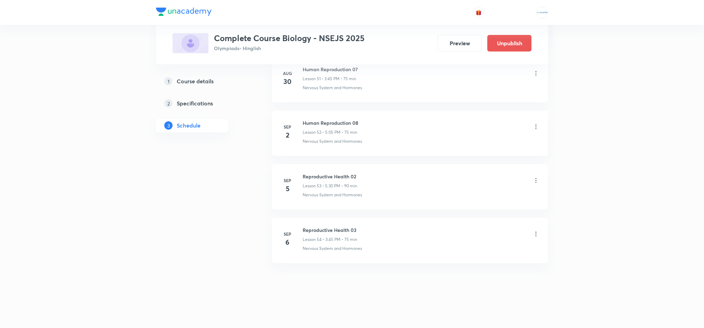
scroll to position [2871, 0]
